Goal: Information Seeking & Learning: Learn about a topic

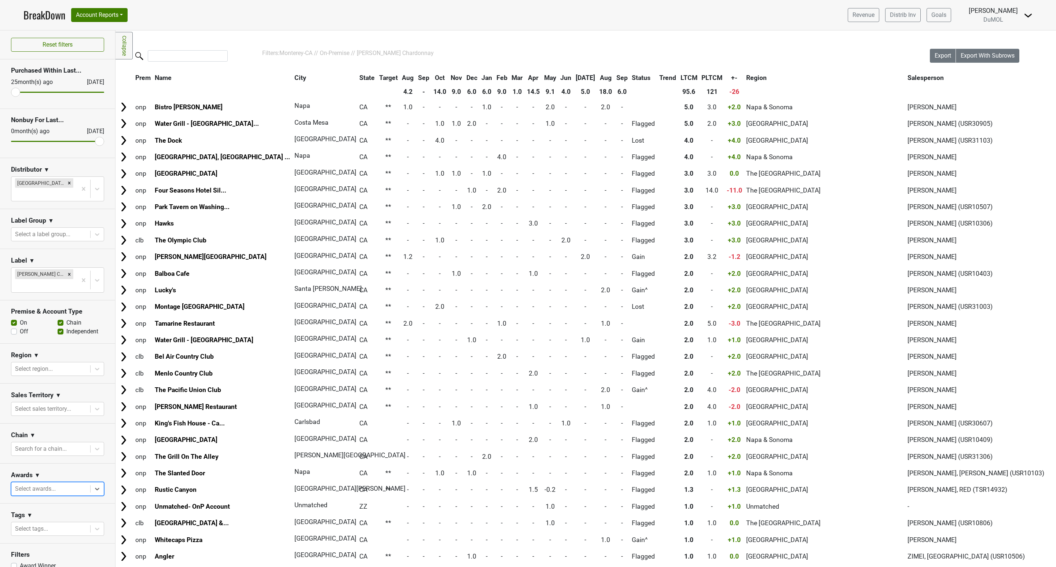
scroll to position [20, 0]
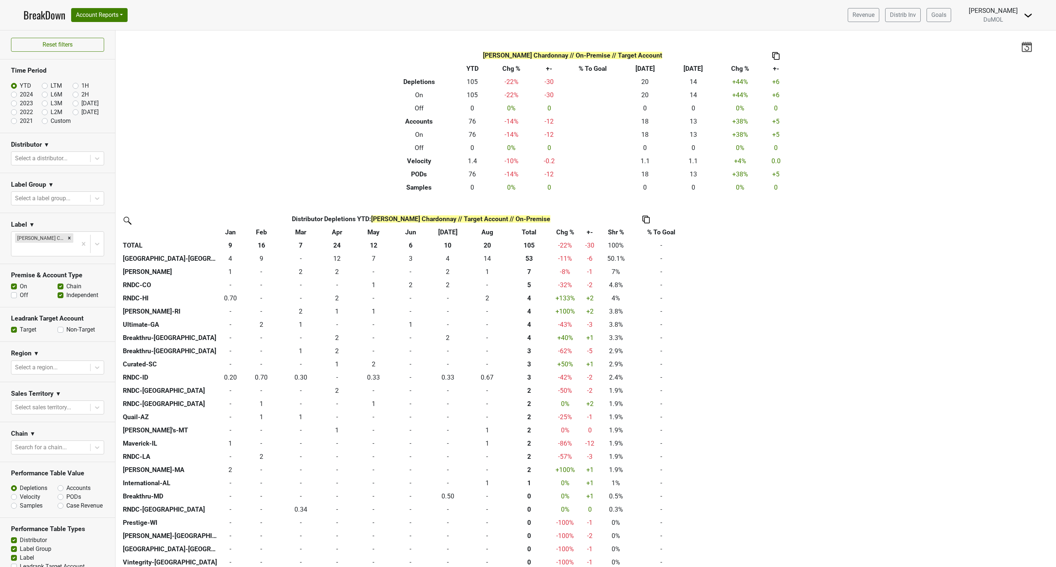
scroll to position [76, 0]
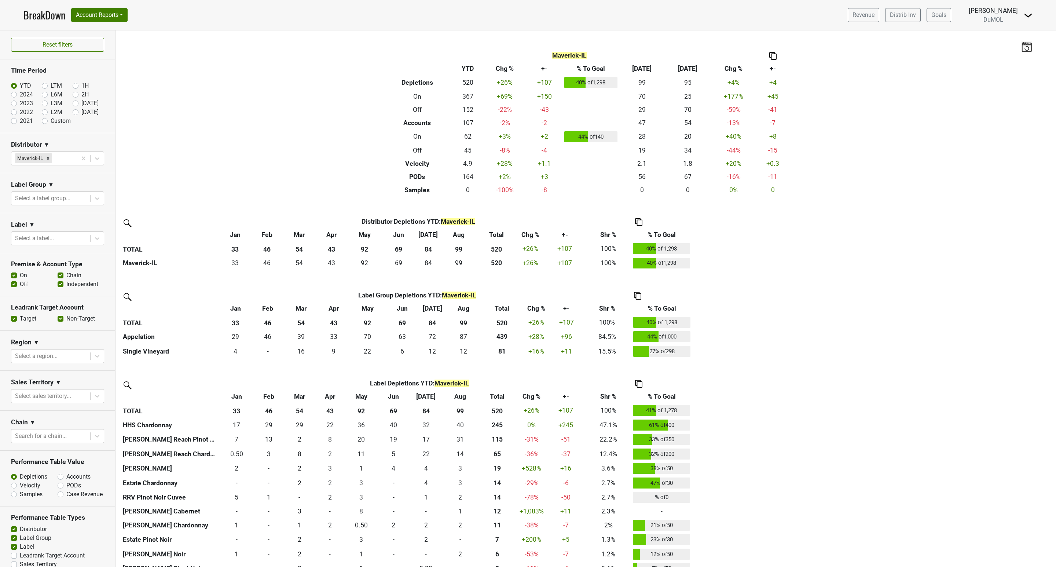
scroll to position [97, 0]
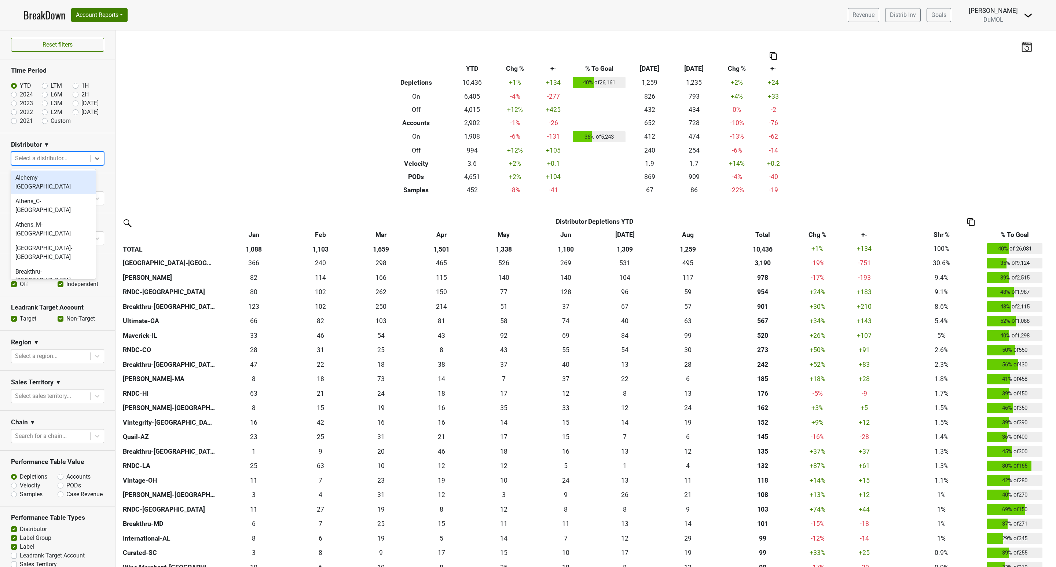
click at [93, 160] on icon at bounding box center [96, 158] width 7 height 7
click at [81, 111] on label "[DATE]" at bounding box center [89, 112] width 17 height 9
click at [73, 111] on input "[DATE]" at bounding box center [87, 111] width 29 height 7
radio input "true"
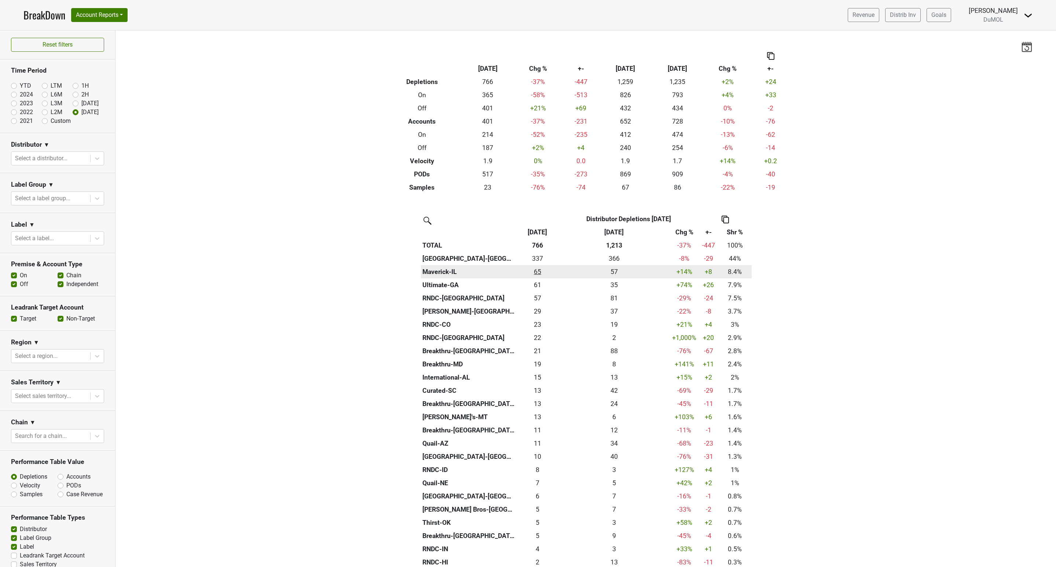
click at [533, 270] on div "64.667 65" at bounding box center [537, 272] width 38 height 10
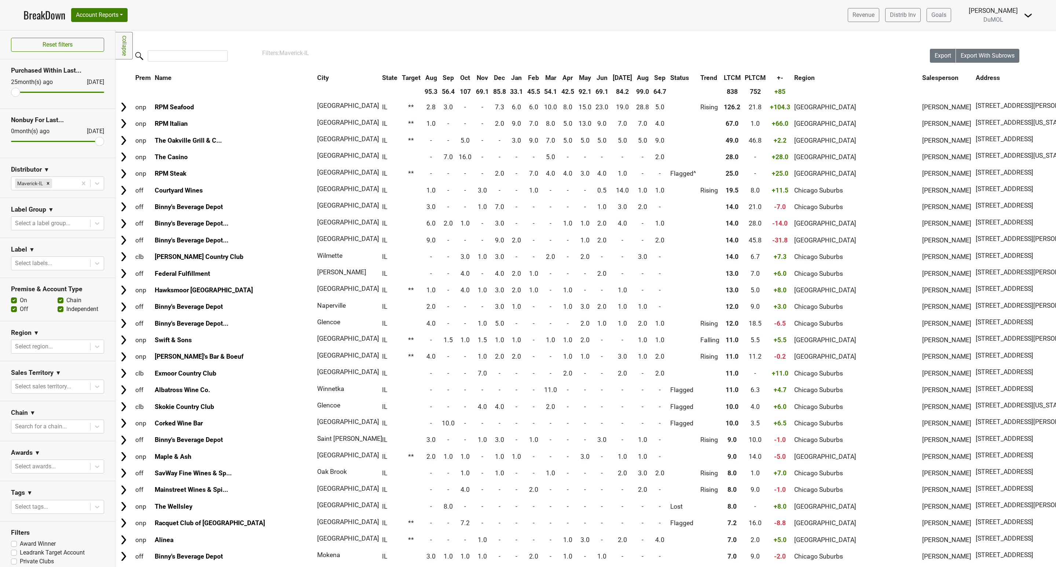
click at [651, 77] on th "Sep" at bounding box center [659, 77] width 16 height 13
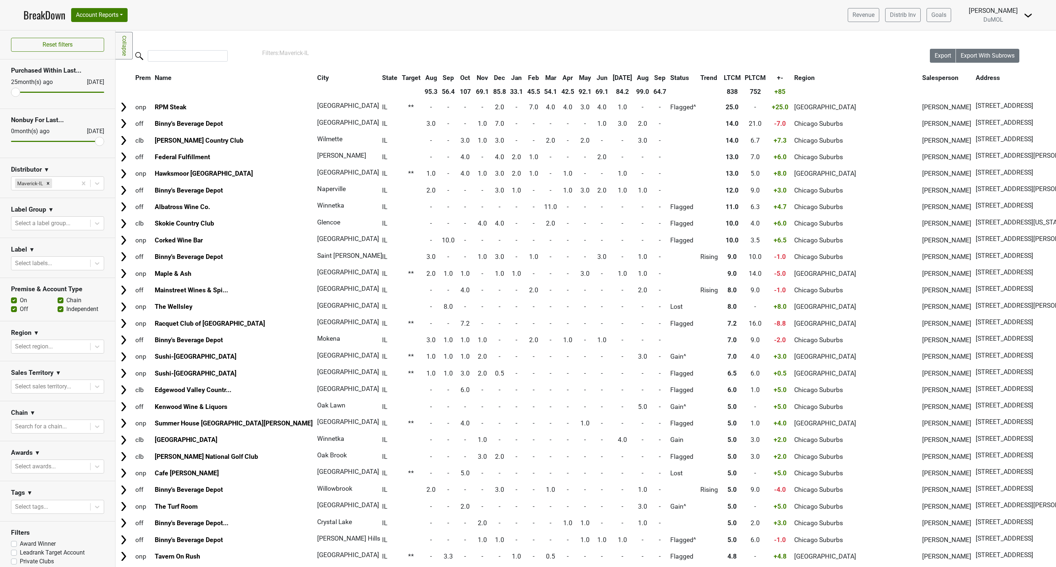
click at [651, 76] on th "Sep" at bounding box center [659, 77] width 16 height 13
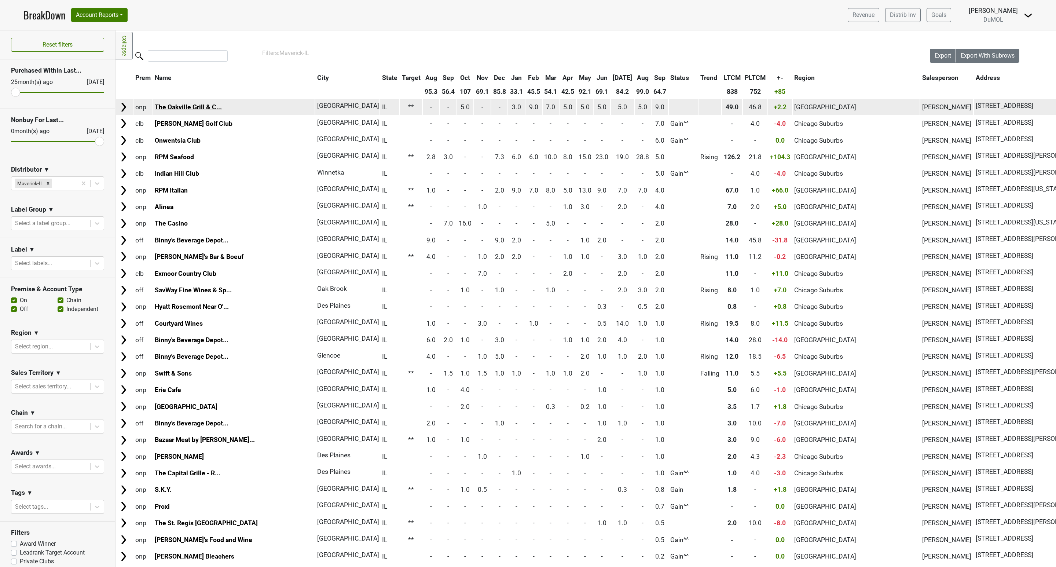
click at [180, 103] on link "The Oakville Grill & C..." at bounding box center [188, 106] width 67 height 7
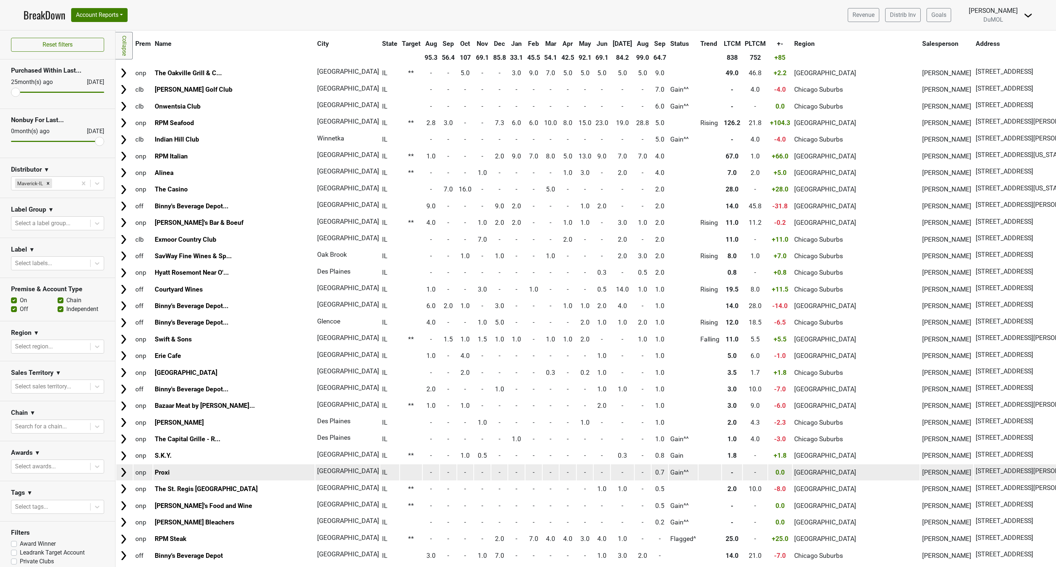
scroll to position [55, 0]
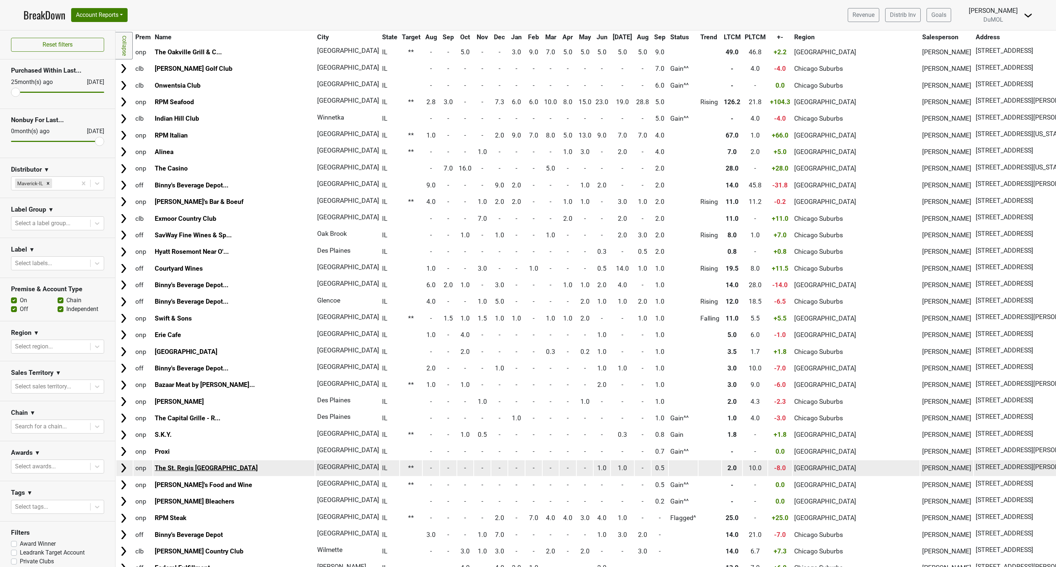
click at [189, 471] on link "The St. Regis Chicago" at bounding box center [206, 467] width 103 height 7
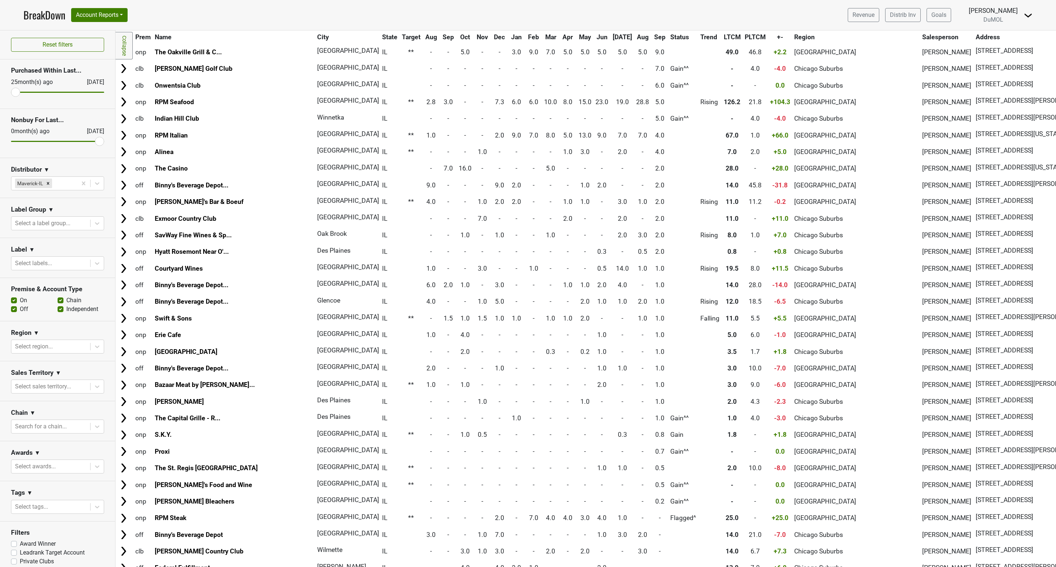
click at [40, 17] on link "BreakDown" at bounding box center [44, 14] width 42 height 15
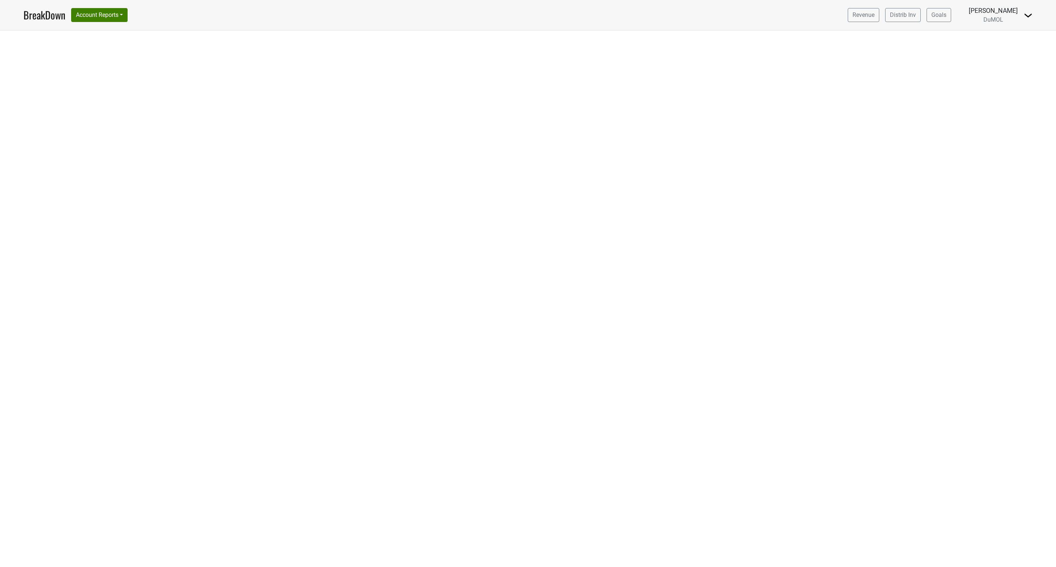
select select "CA"
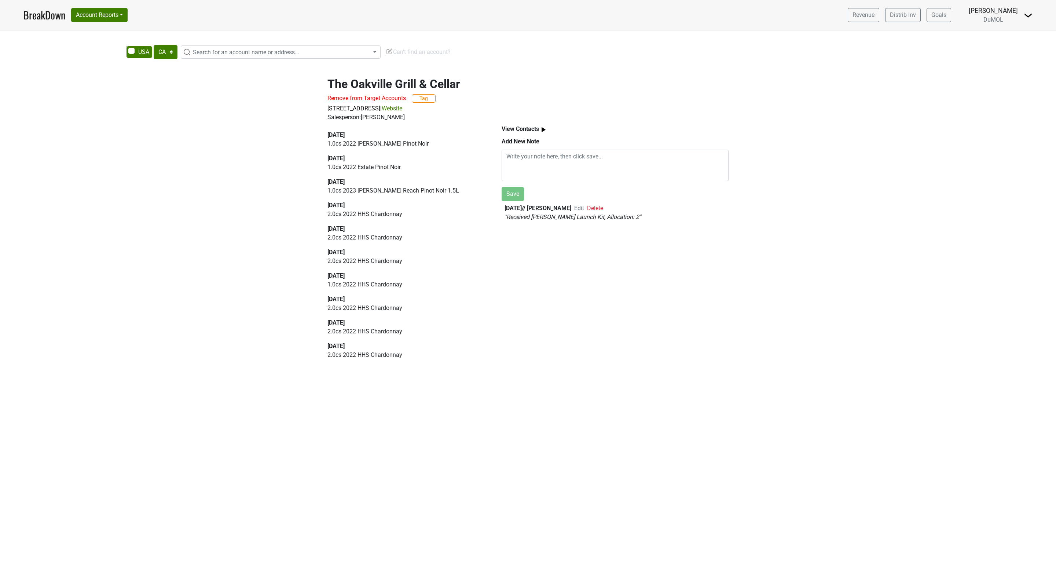
drag, startPoint x: 967, startPoint y: 0, endPoint x: 666, endPoint y: 401, distance: 500.9
click at [666, 401] on div "AK AL AR AZ CA CO CT DC DE FL [GEOGRAPHIC_DATA] HI IA ID IL IN KS [GEOGRAPHIC_D…" at bounding box center [528, 298] width 1056 height 536
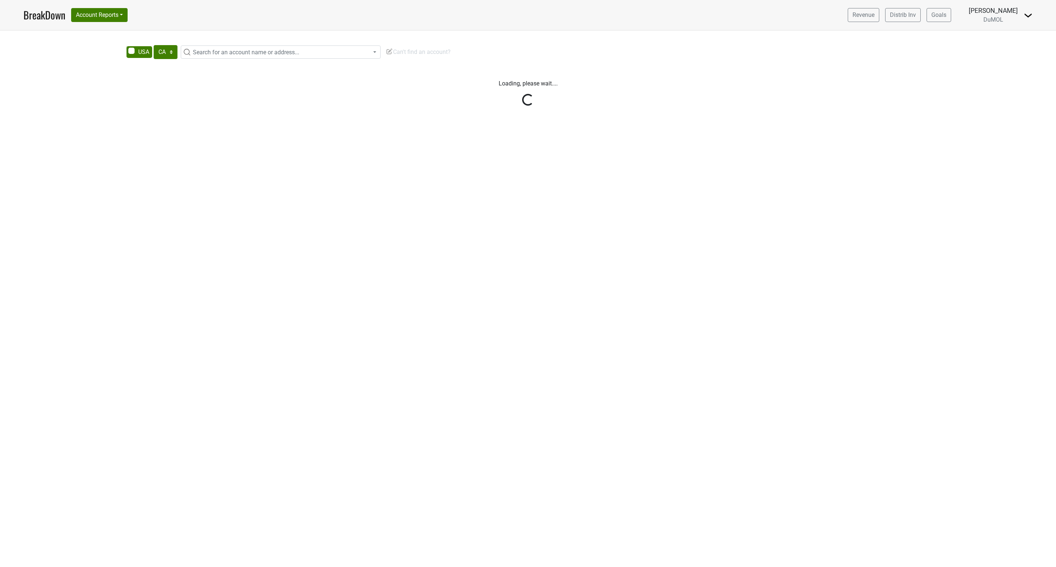
select select "CA"
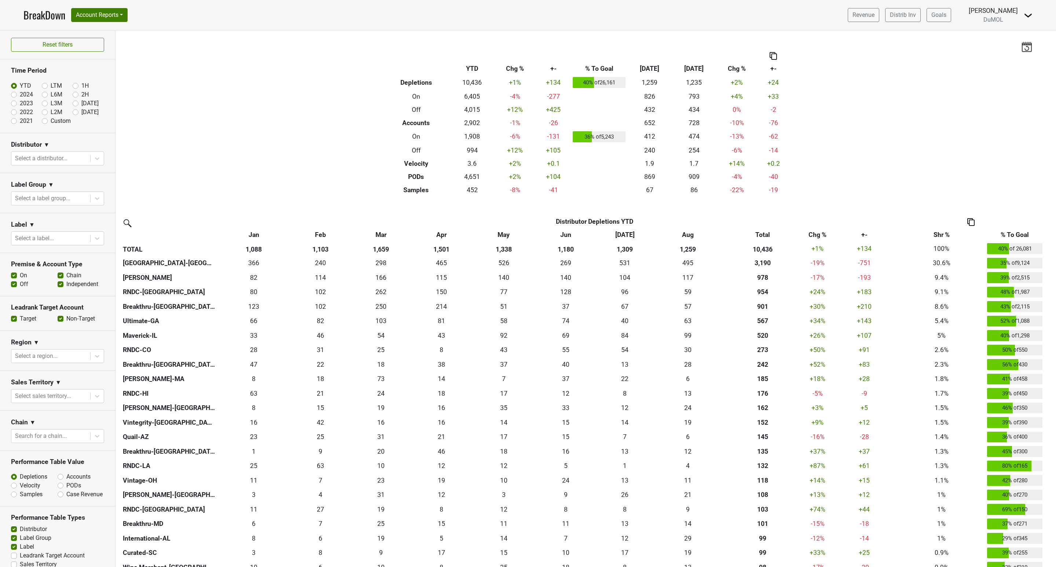
click at [81, 113] on label "[DATE]" at bounding box center [89, 112] width 17 height 9
click at [73, 113] on input "[DATE]" at bounding box center [87, 111] width 29 height 7
radio input "true"
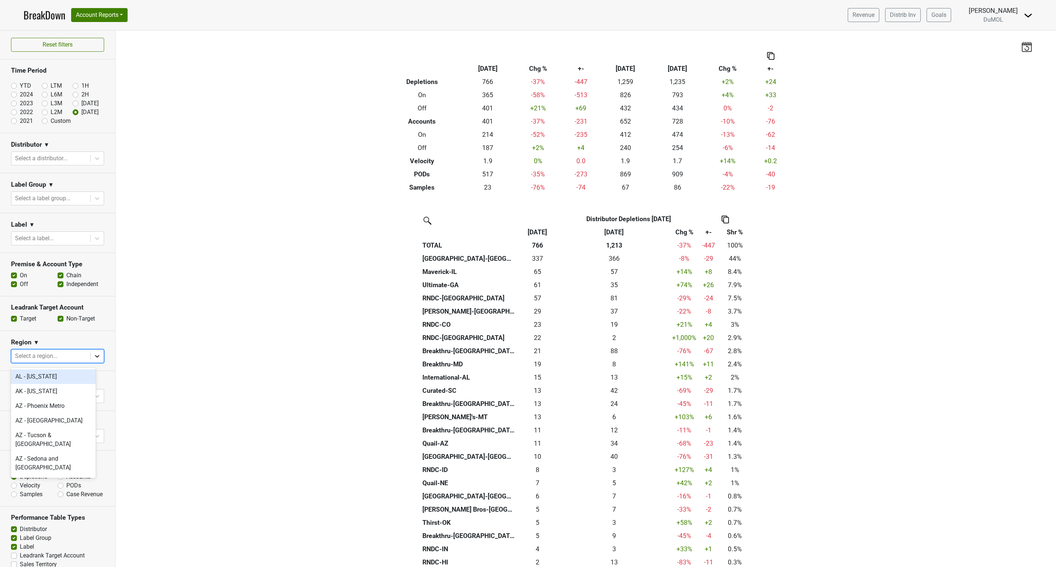
click at [91, 352] on div at bounding box center [97, 355] width 13 height 13
click at [93, 356] on icon at bounding box center [96, 355] width 7 height 7
click at [93, 396] on icon at bounding box center [96, 395] width 7 height 7
click at [37, 442] on div "Mariette Bolitiski" at bounding box center [53, 445] width 85 height 15
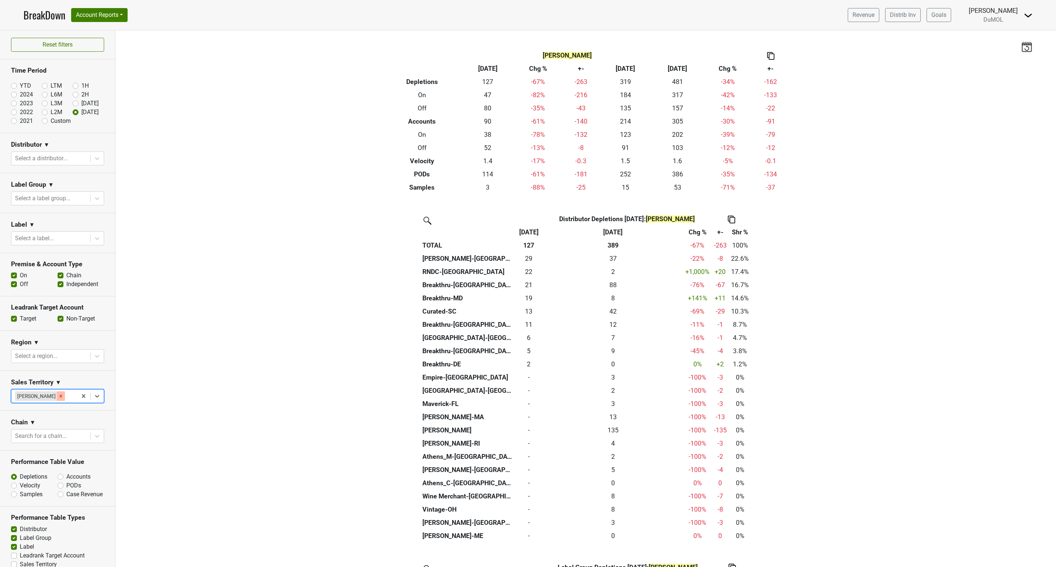
click at [60, 394] on div "Remove Mariette Bolitiski" at bounding box center [61, 396] width 8 height 10
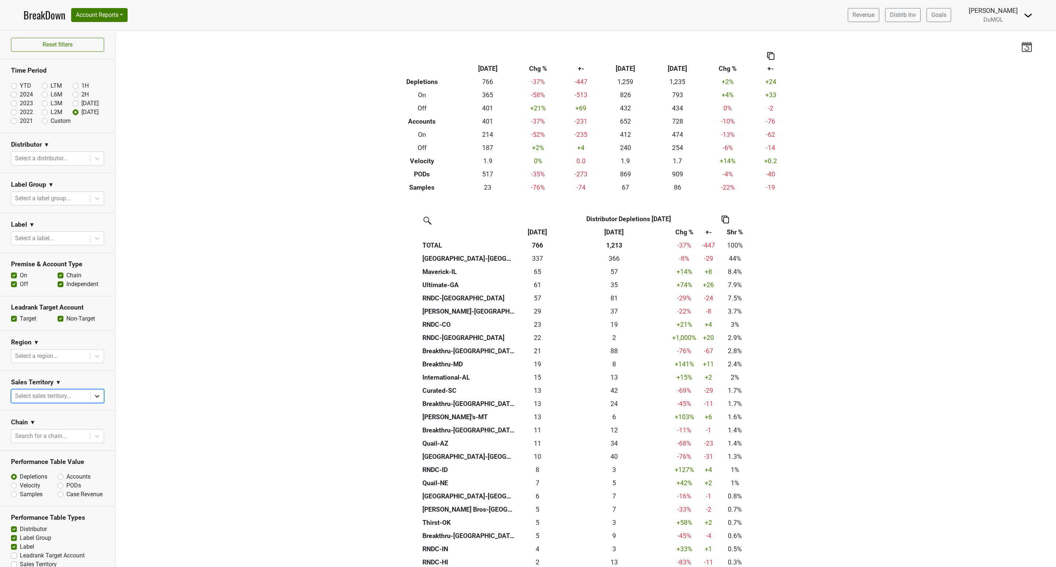
click at [93, 396] on icon at bounding box center [96, 395] width 7 height 7
click at [40, 431] on div "[PERSON_NAME]" at bounding box center [53, 431] width 85 height 15
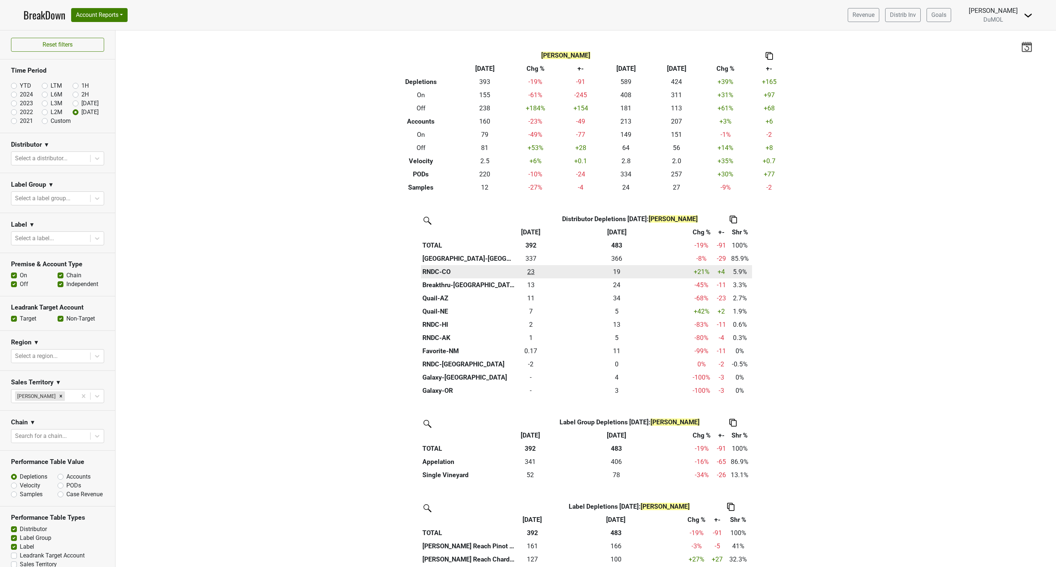
click at [525, 269] on div "23.166 23" at bounding box center [530, 272] width 25 height 10
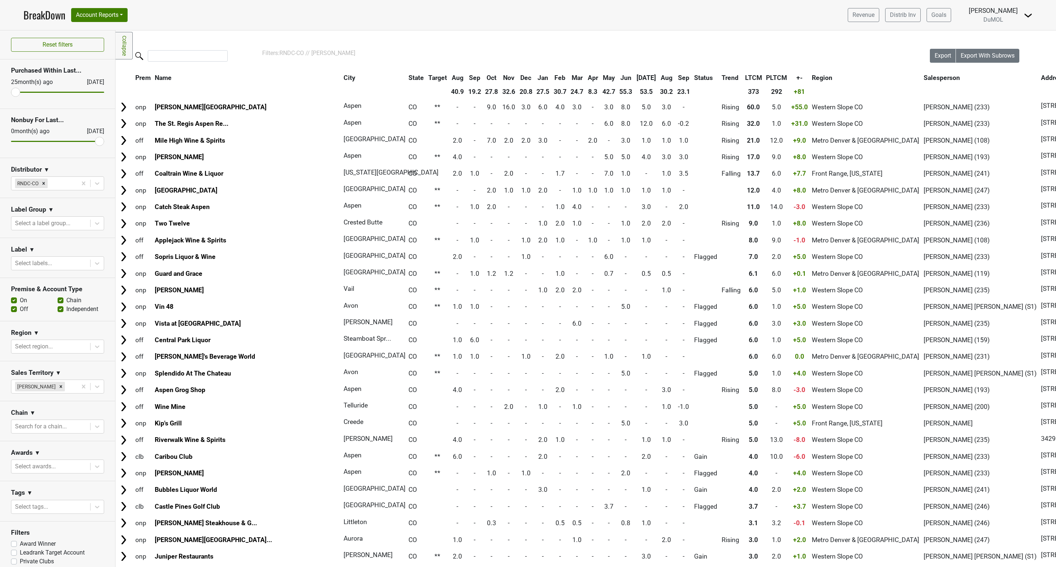
click at [675, 76] on th "Sep" at bounding box center [683, 77] width 16 height 13
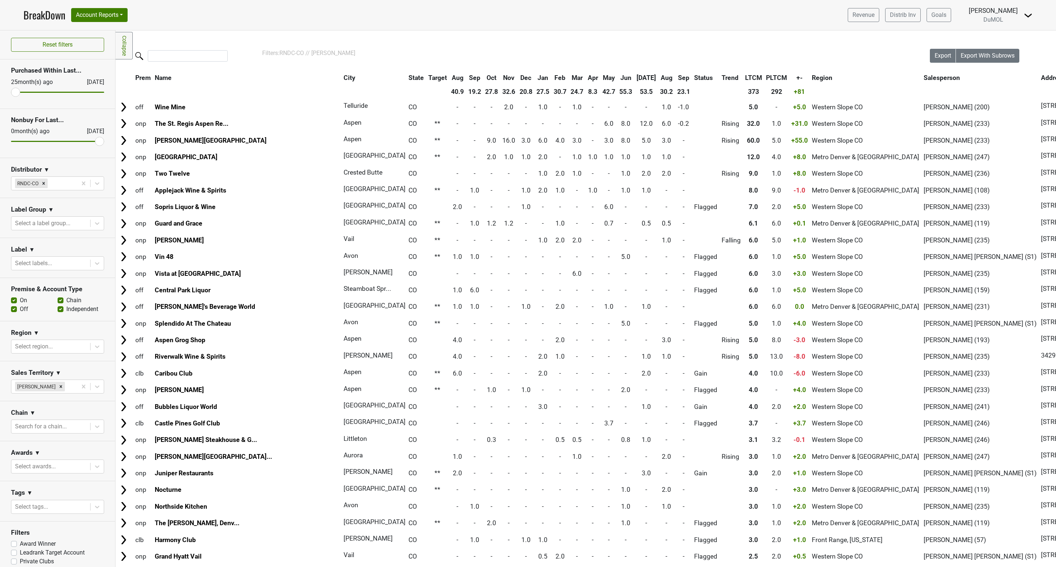
click at [675, 76] on th "Sep" at bounding box center [683, 77] width 16 height 13
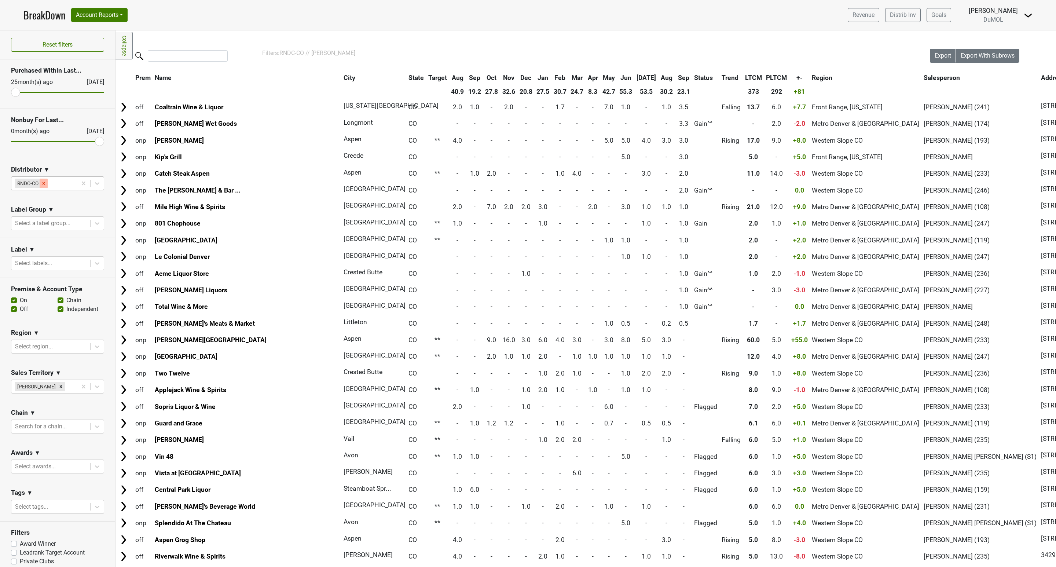
click at [44, 183] on icon "Remove RNDC-CO" at bounding box center [43, 183] width 5 height 5
